Goal: Task Accomplishment & Management: Use online tool/utility

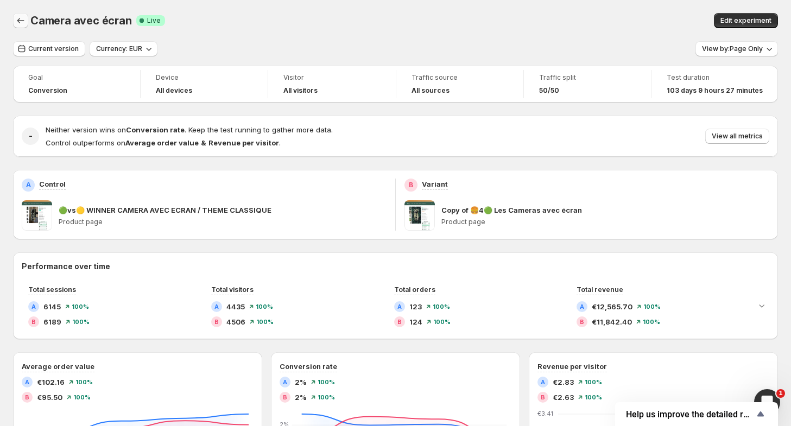
click at [25, 21] on icon "Back" at bounding box center [20, 20] width 11 height 11
